Goal: Task Accomplishment & Management: Complete application form

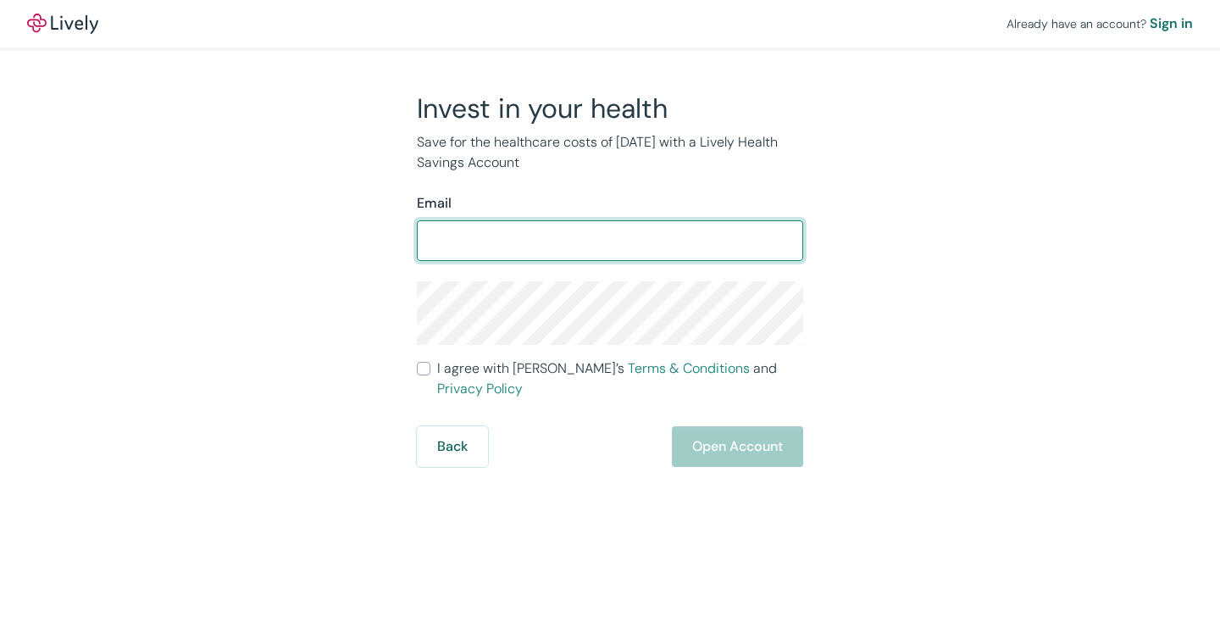
click at [613, 241] on input "Email" at bounding box center [610, 241] width 386 height 34
type input "[EMAIL_ADDRESS][DOMAIN_NAME]"
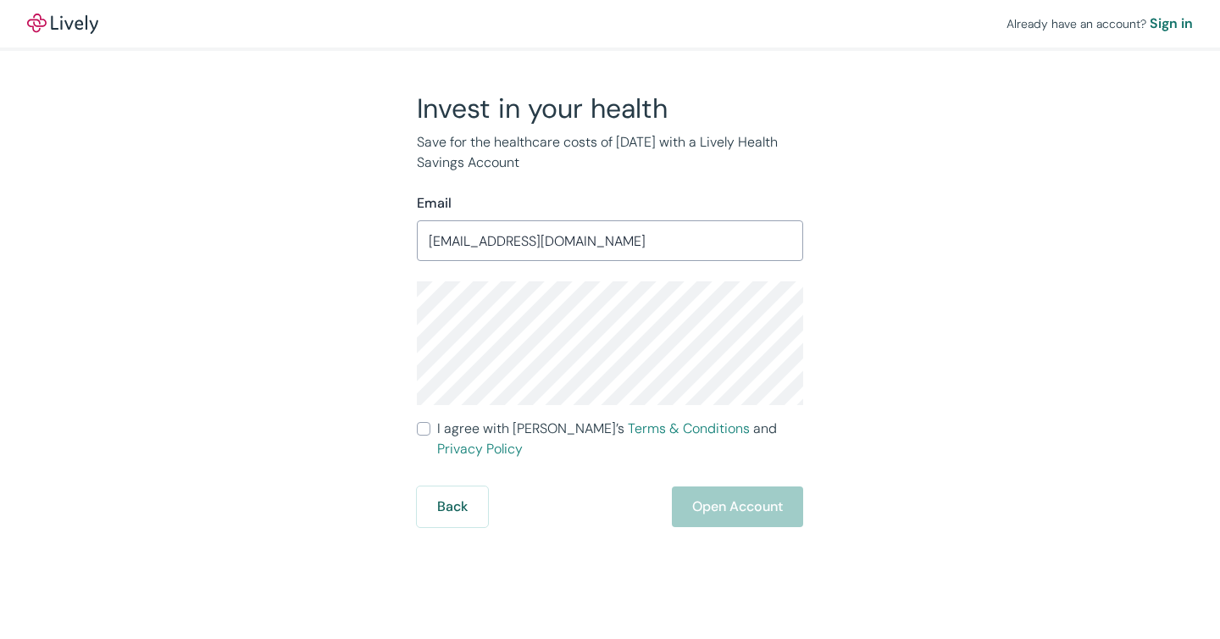
click at [414, 322] on div "Invest in your health Save for the healthcare costs of [DATE] with a Lively Hea…" at bounding box center [600, 310] width 407 height 436
click at [353, 361] on div "Invest in your health Save for the healthcare costs of [DATE] with a Lively Hea…" at bounding box center [599, 310] width 813 height 436
click at [425, 432] on input "I agree with Lively’s Terms & Conditions and Privacy Policy" at bounding box center [424, 429] width 14 height 14
checkbox input "true"
click at [738, 488] on button "Open Account" at bounding box center [737, 506] width 131 height 41
